Goal: Obtain resource: Download file/media

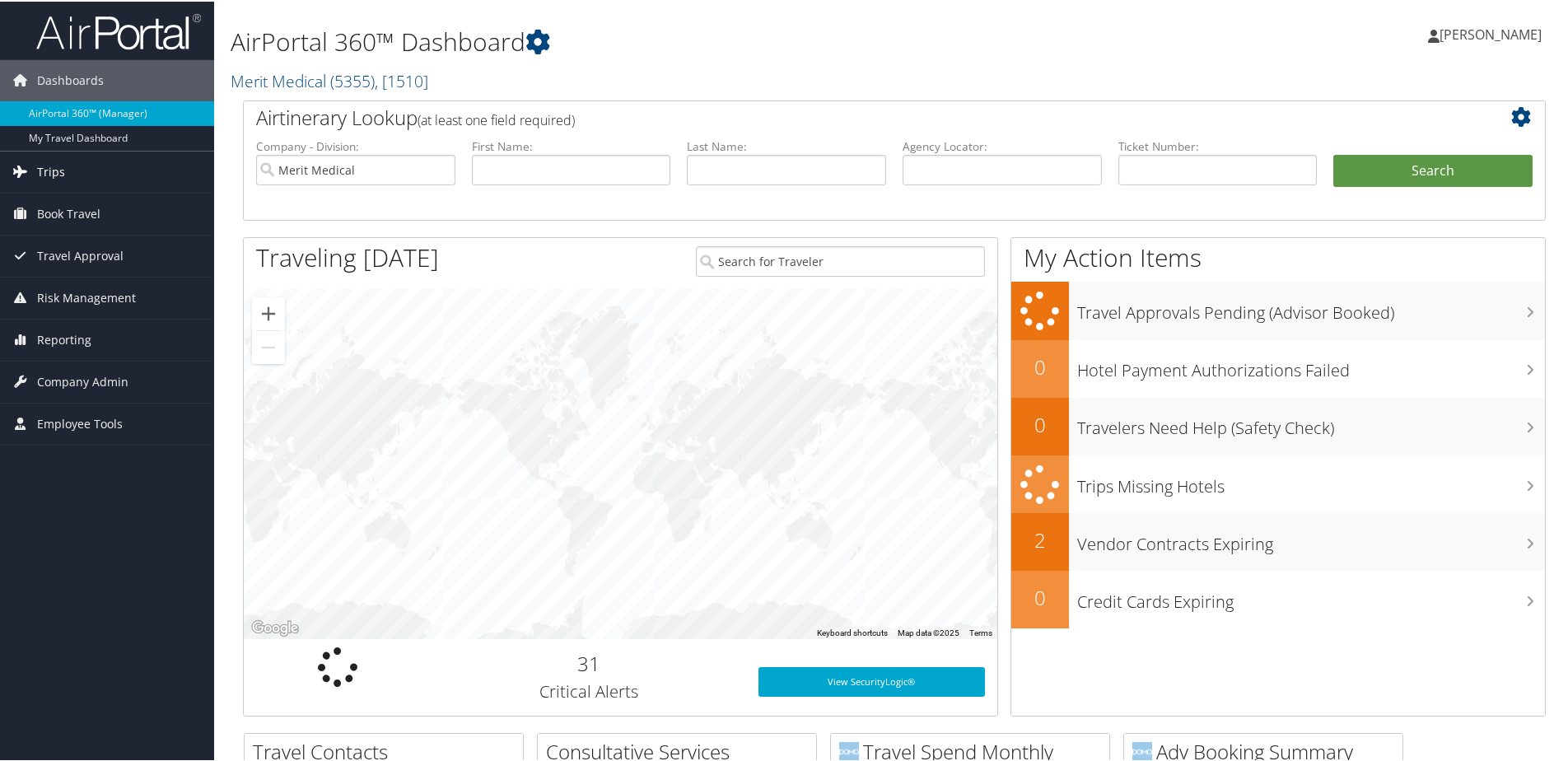
click at [84, 172] on link "Trips" at bounding box center [106, 170] width 214 height 41
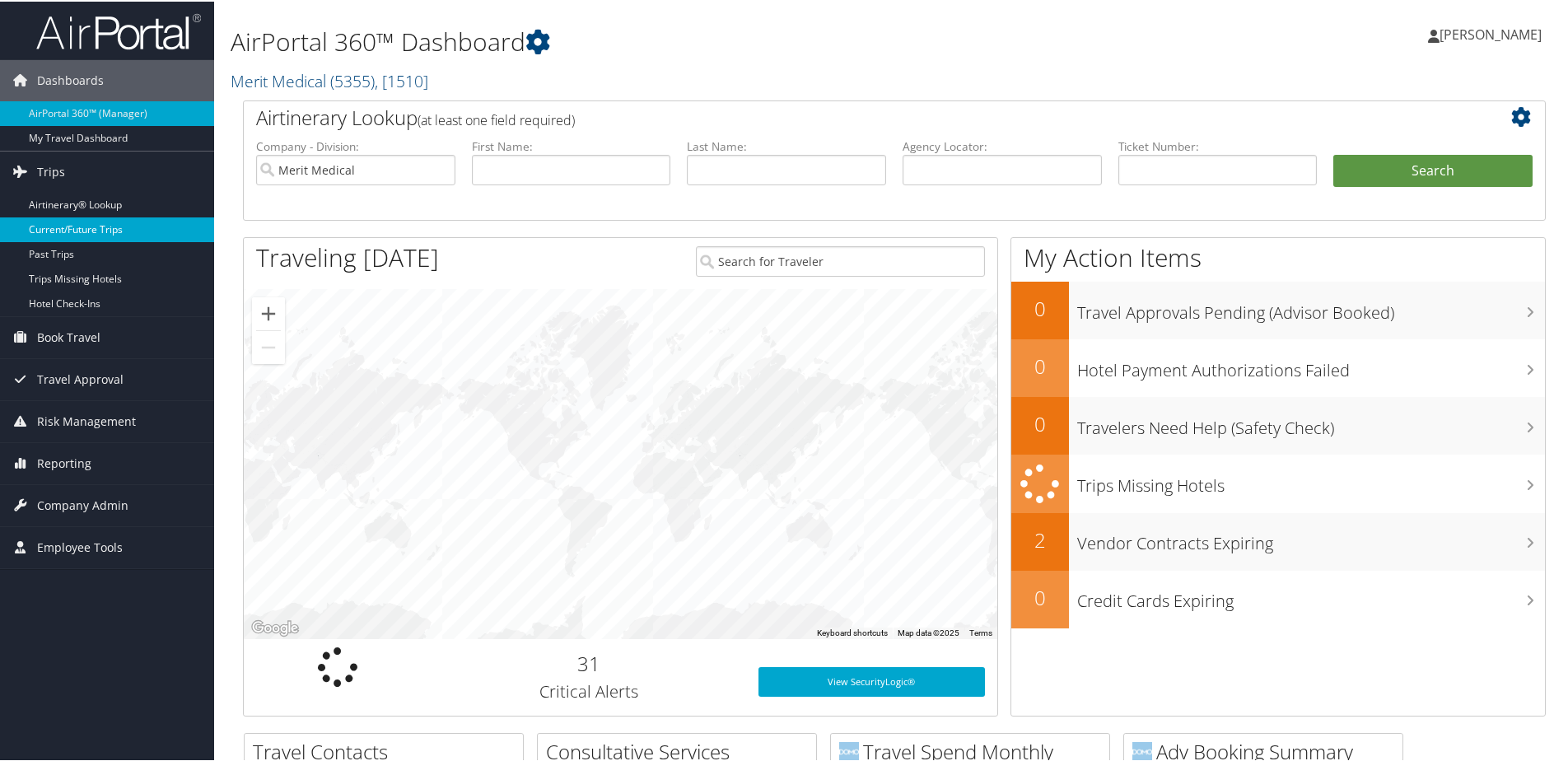
click at [63, 227] on link "Current/Future Trips" at bounding box center [106, 228] width 214 height 25
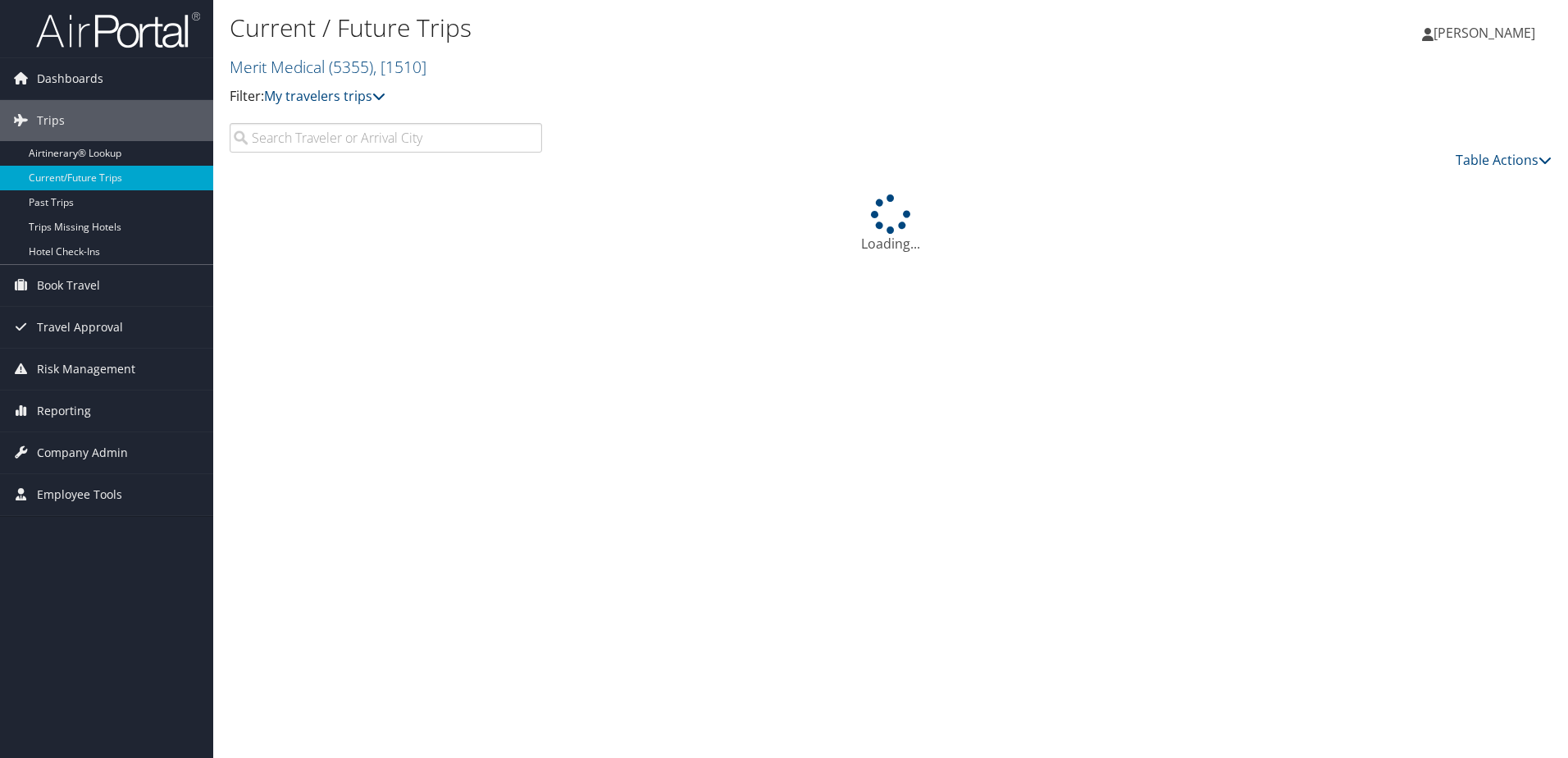
drag, startPoint x: 394, startPoint y: 141, endPoint x: 339, endPoint y: 145, distance: 55.1
click at [339, 145] on input "search" at bounding box center [386, 138] width 313 height 30
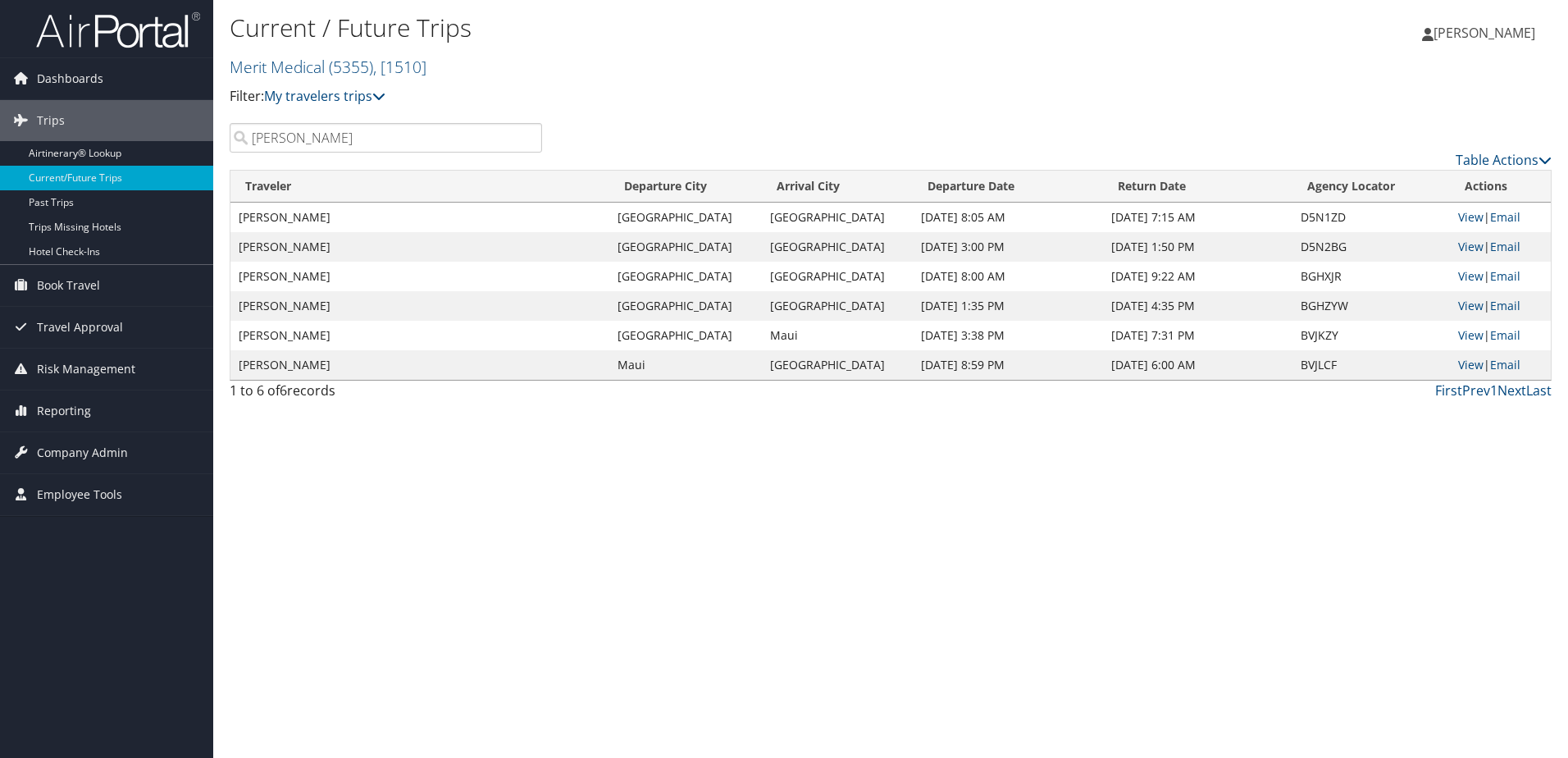
type input "Fred Lampropoulos"
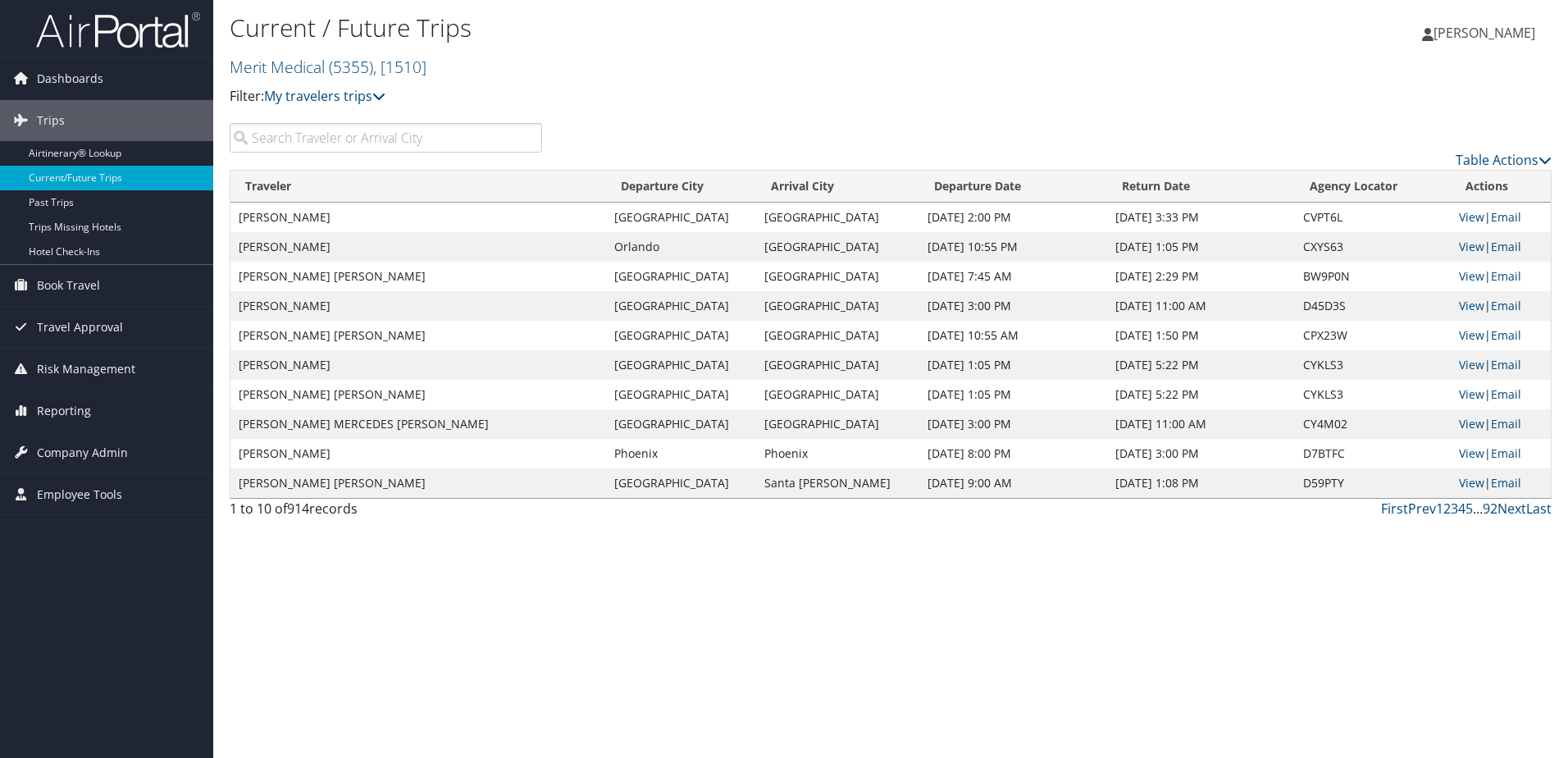
click at [373, 133] on input "search" at bounding box center [386, 138] width 313 height 30
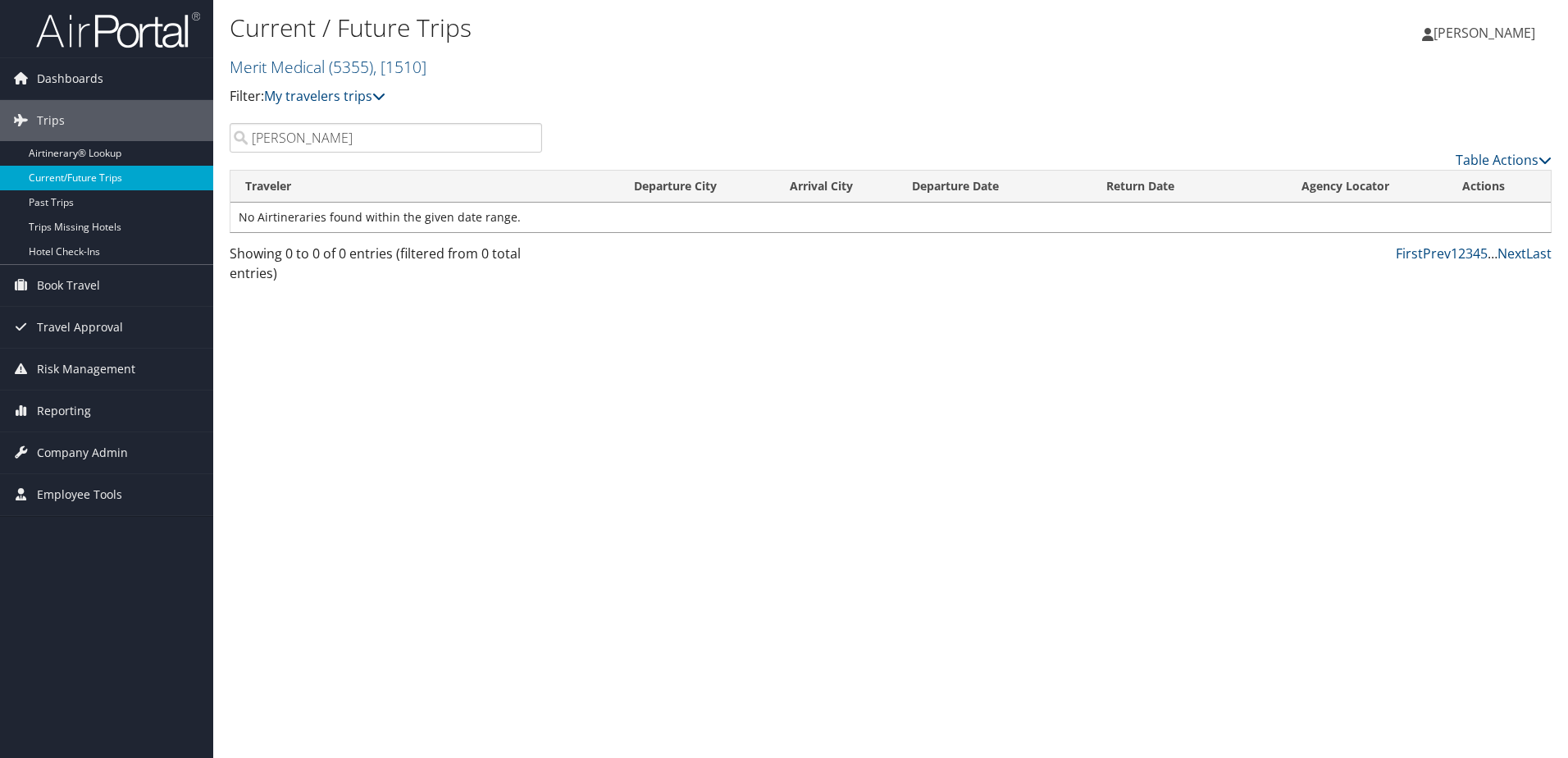
type input "Fredl Lampropoulos"
click at [66, 169] on link "Current/Future Trips" at bounding box center [106, 178] width 213 height 25
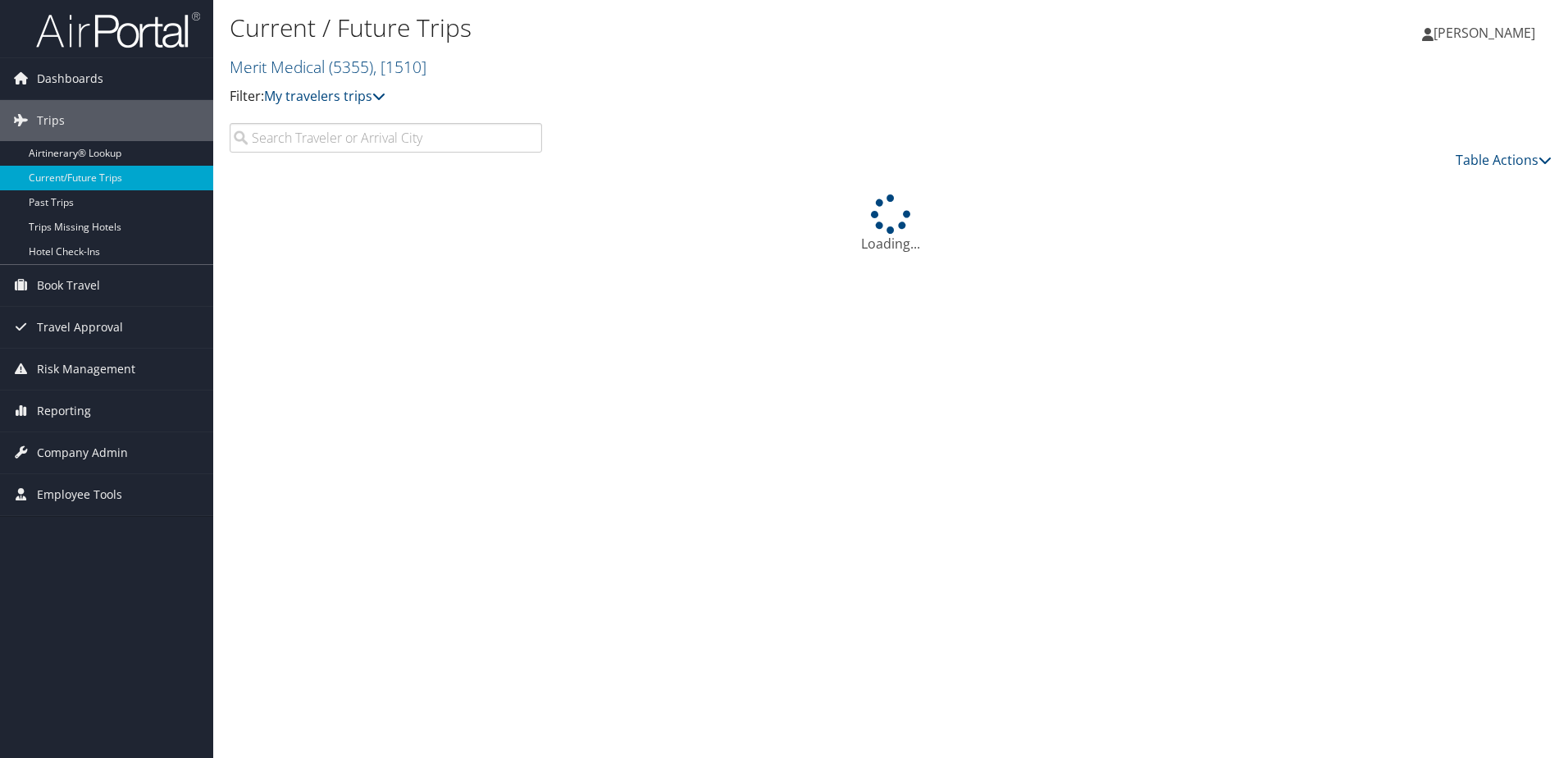
click at [334, 131] on input "search" at bounding box center [386, 138] width 313 height 30
type input "Fred Lampropoulos"
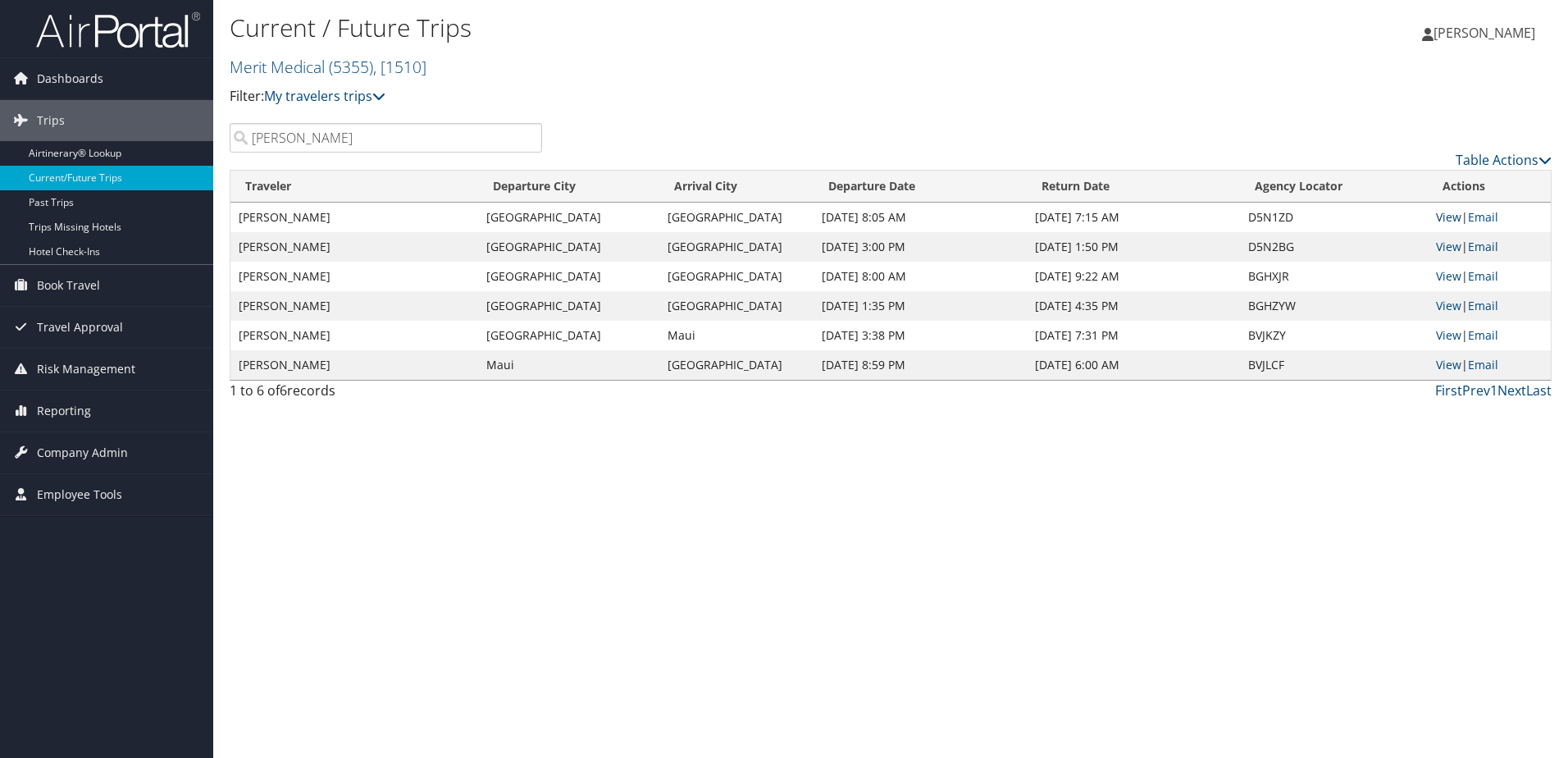
click at [1445, 211] on link "View" at bounding box center [1448, 217] width 25 height 16
click at [1455, 251] on link "View" at bounding box center [1448, 246] width 25 height 16
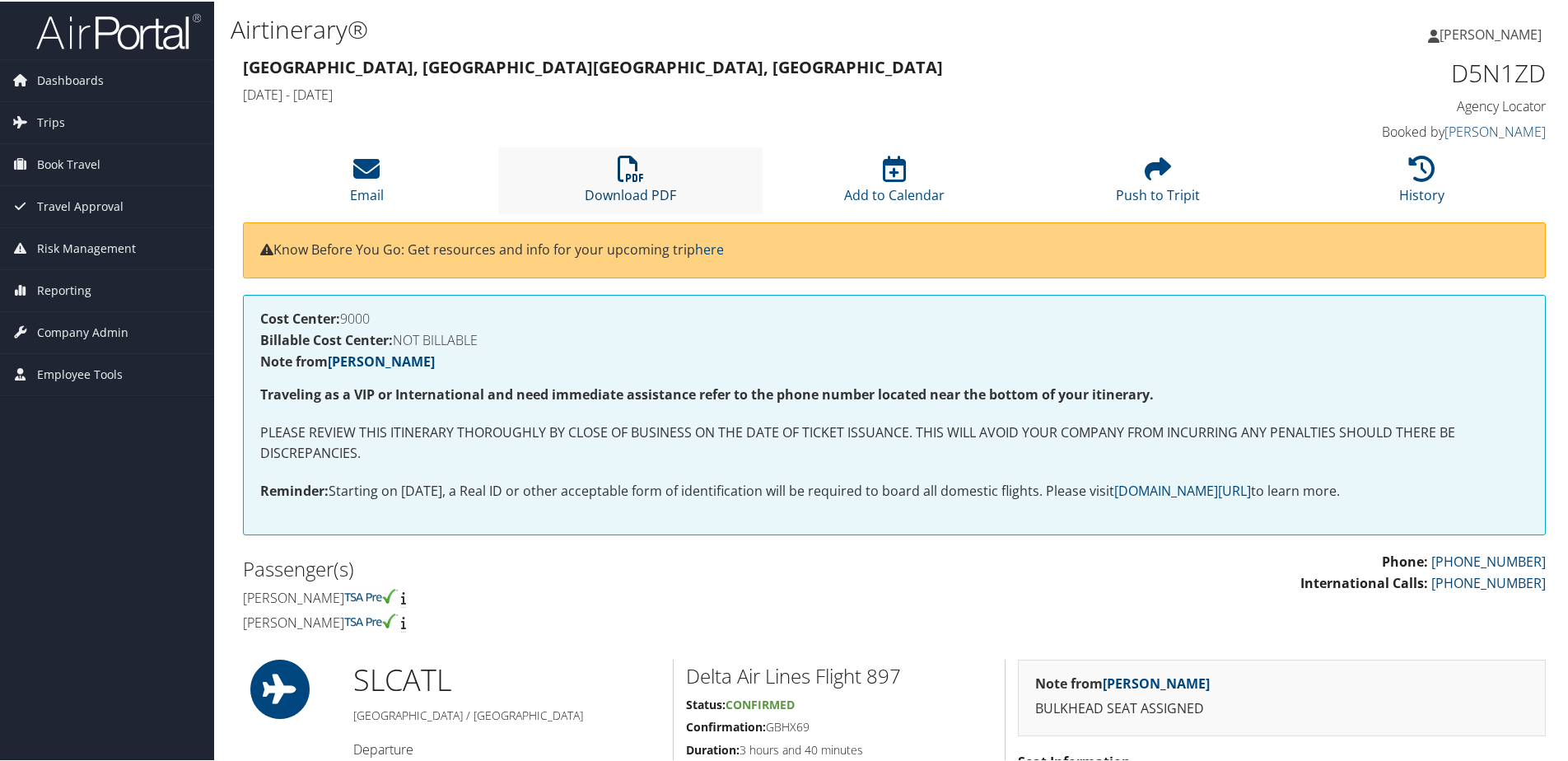
click at [634, 186] on link "Download PDF" at bounding box center [630, 182] width 92 height 40
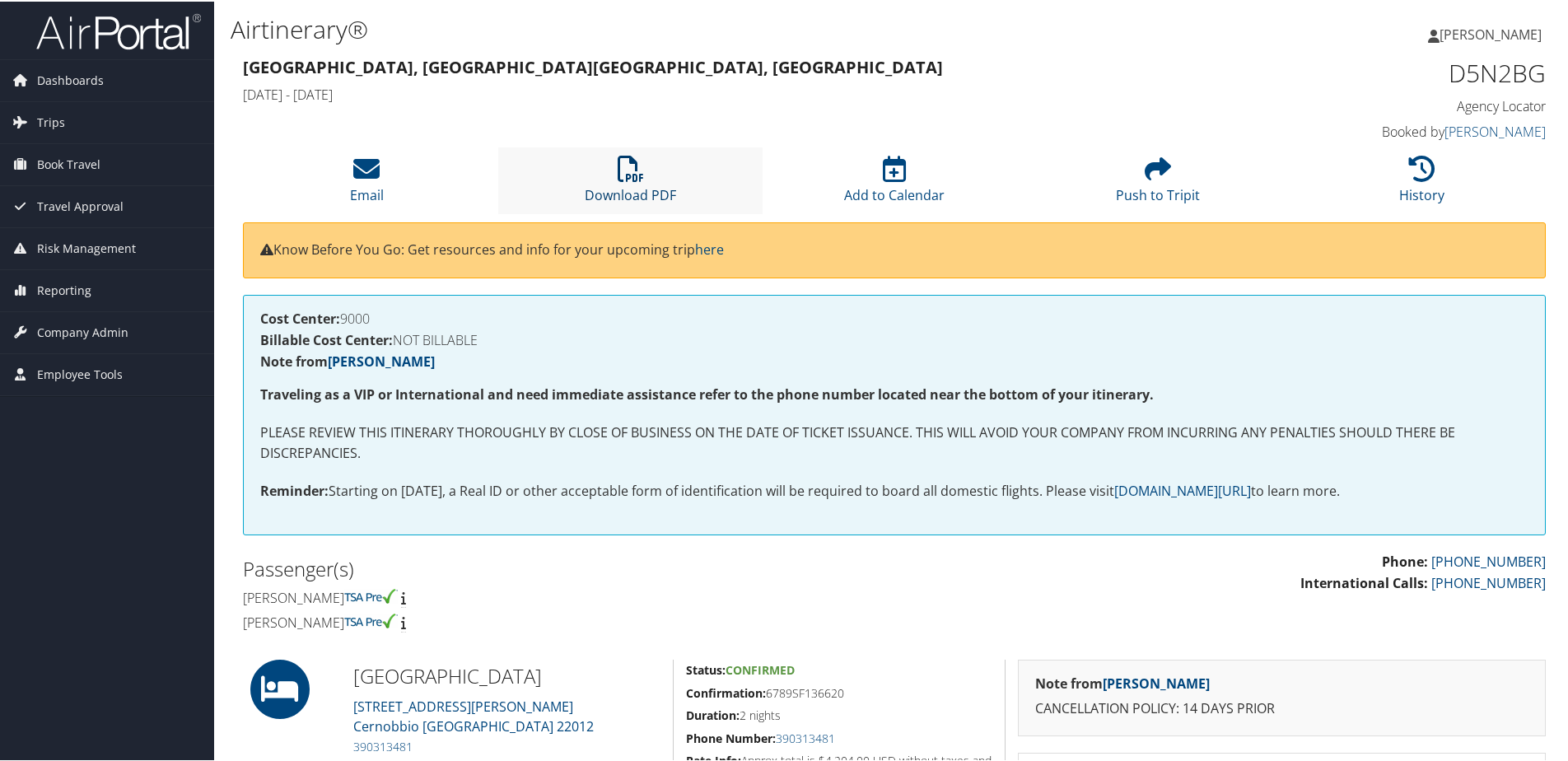
click at [641, 187] on link "Download PDF" at bounding box center [630, 182] width 92 height 40
